Goal: Task Accomplishment & Management: Manage account settings

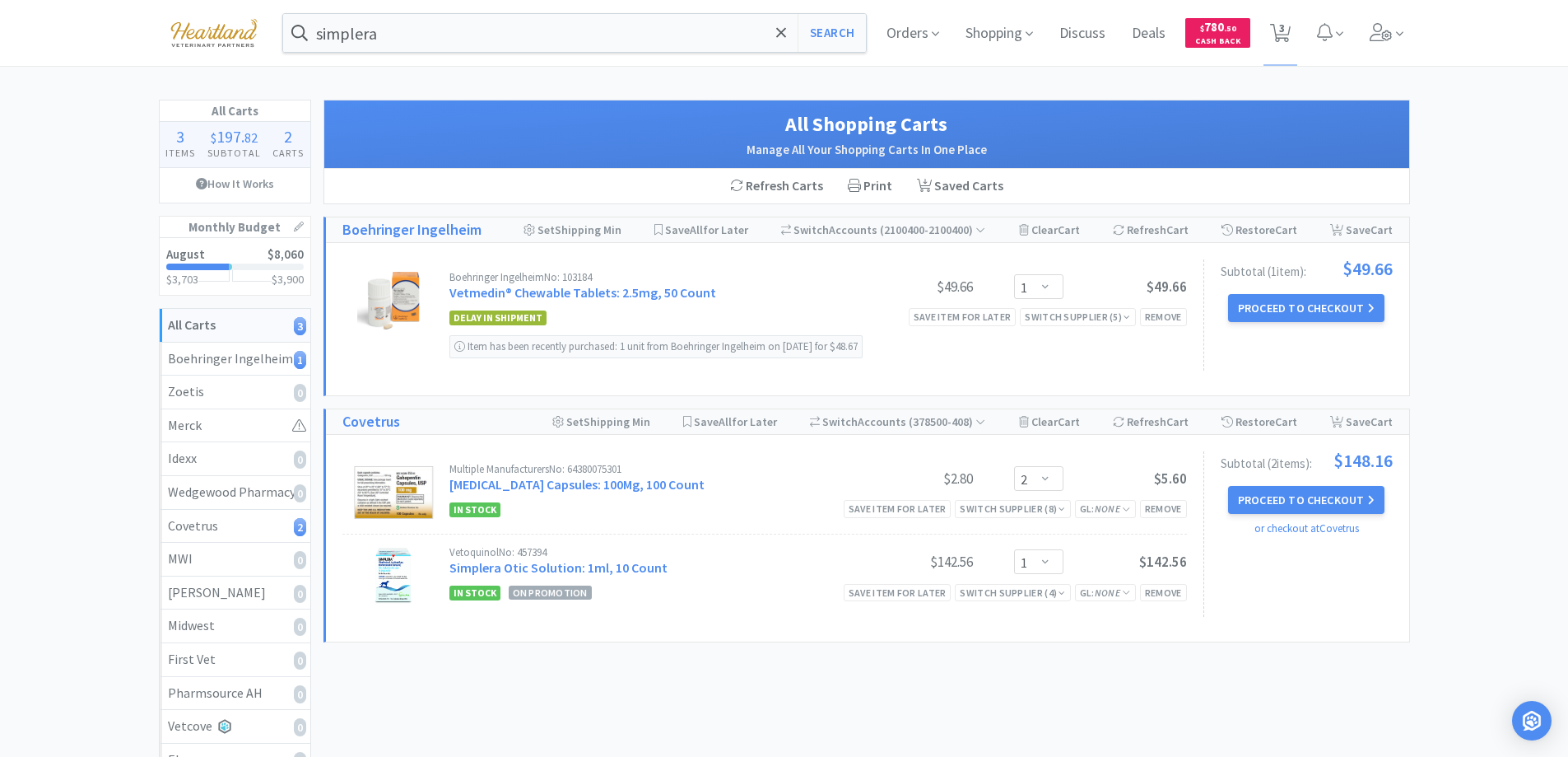
select select "1"
select select "2"
select select "1"
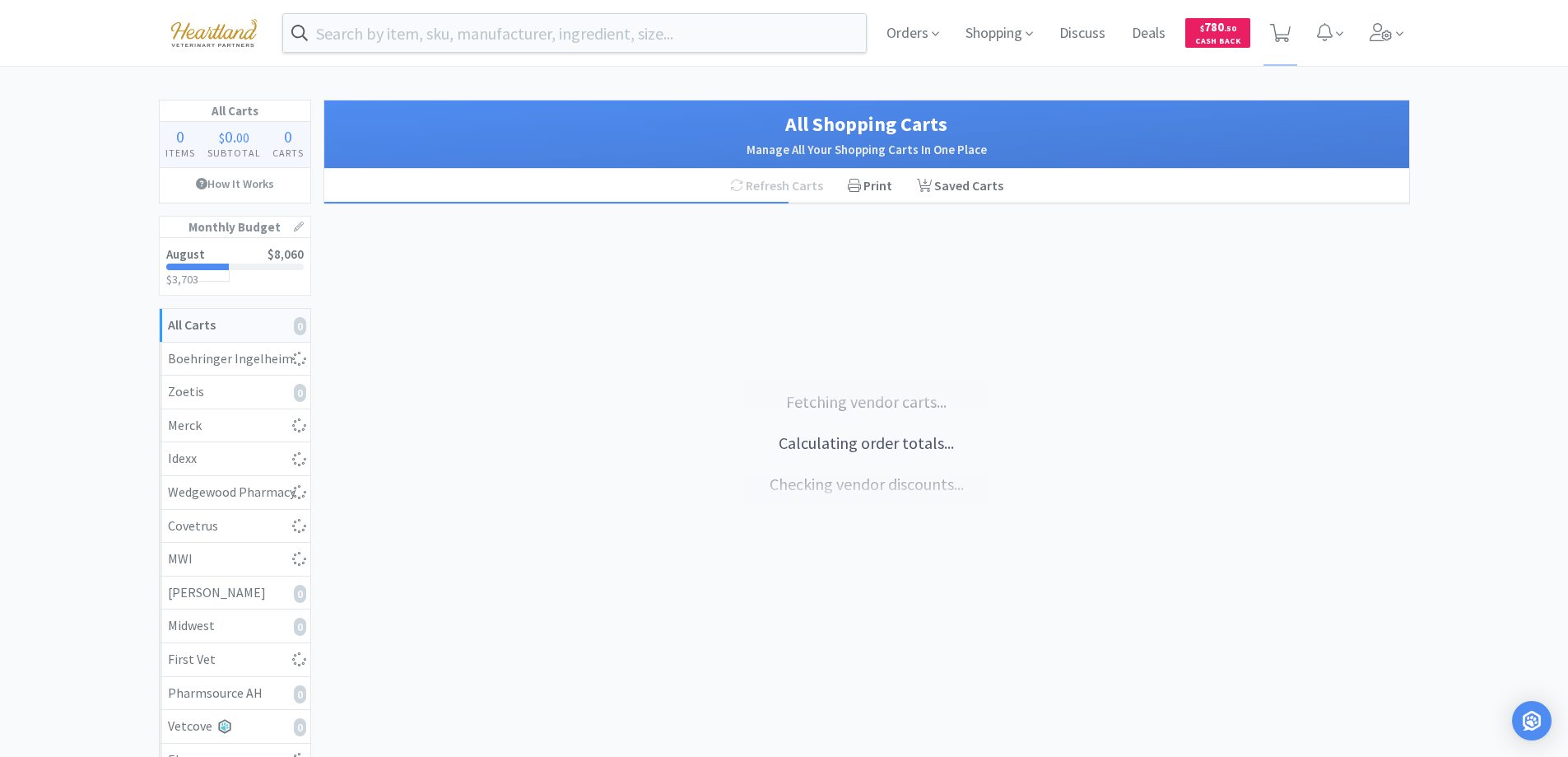
select select "1"
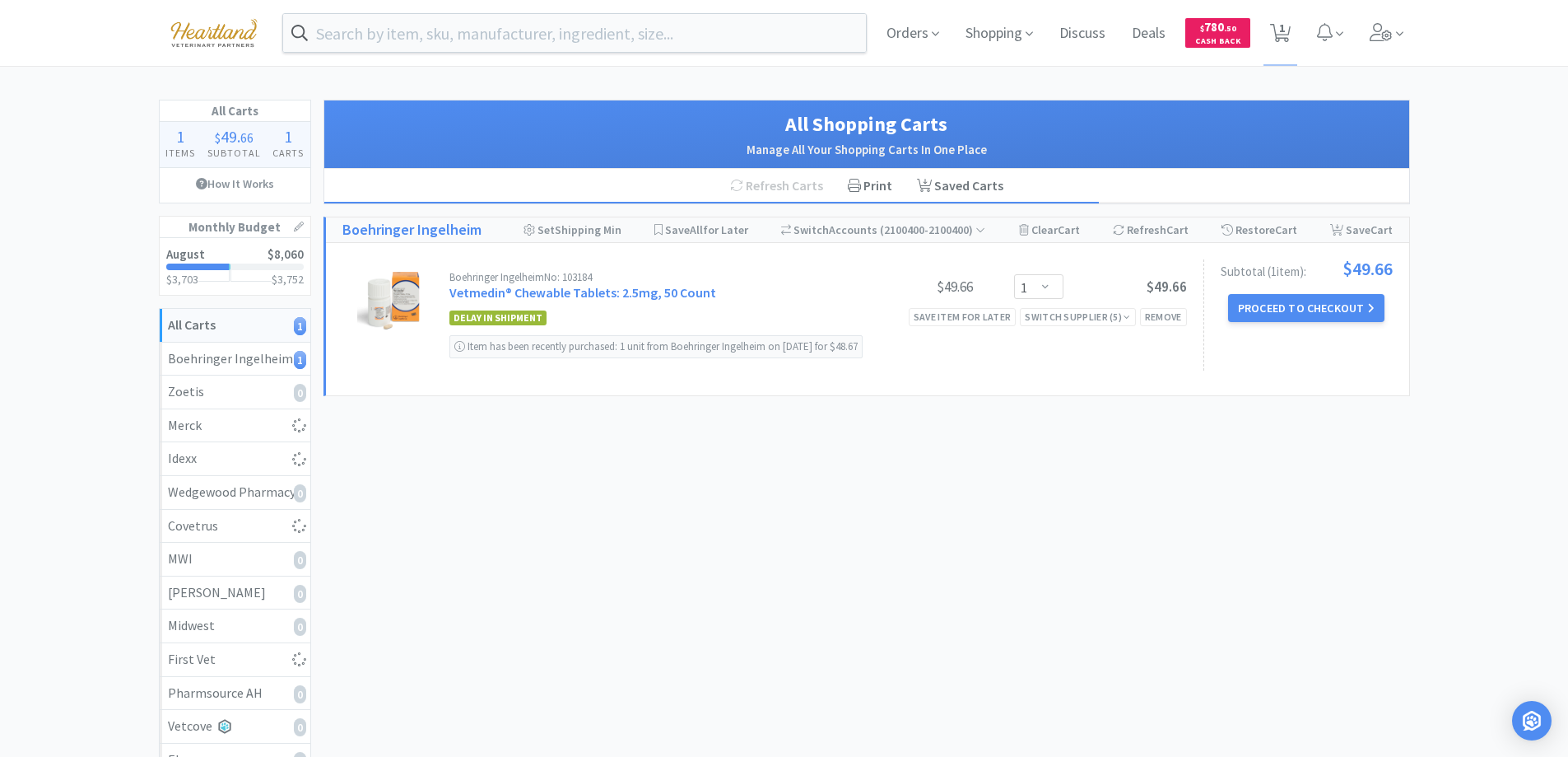
select select "2"
select select "1"
